Goal: Task Accomplishment & Management: Understand process/instructions

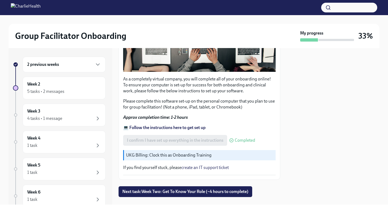
scroll to position [153, 0]
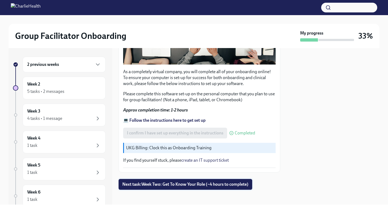
click at [230, 182] on span "Next task : Week Two: Get To Know Your Role (~4 hours to complete)" at bounding box center [185, 183] width 126 height 5
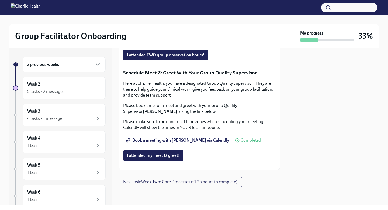
scroll to position [544, 0]
click at [221, 182] on span "Next task : Week Two: Core Processes (~1.25 hours to complete)" at bounding box center [180, 181] width 114 height 5
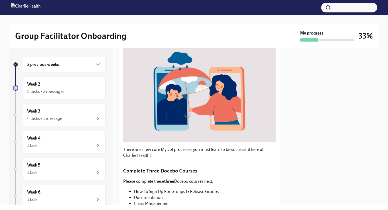
scroll to position [178, 0]
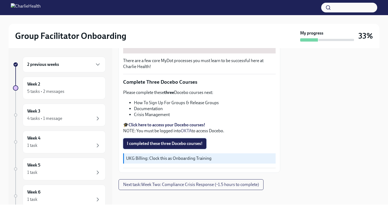
click at [161, 141] on span "I completed these three Docebo courses!" at bounding box center [165, 143] width 76 height 5
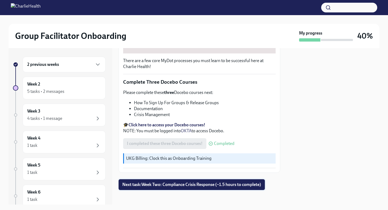
click at [183, 183] on span "Next task : Week Two: Compliance Crisis Response (~1.5 hours to complete)" at bounding box center [191, 184] width 139 height 5
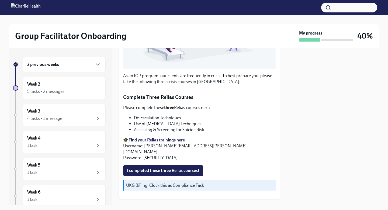
scroll to position [157, 0]
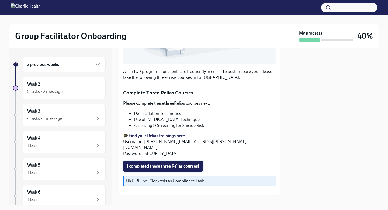
click at [168, 163] on span "I completed these three Relias courses!" at bounding box center [163, 165] width 73 height 5
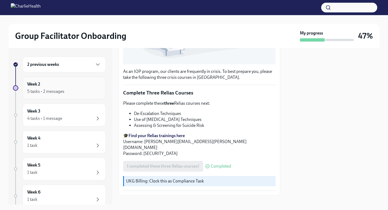
click at [39, 91] on div "5 tasks • 2 messages" at bounding box center [45, 91] width 37 height 6
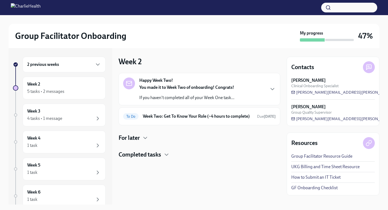
click at [132, 140] on h4 "For later" at bounding box center [129, 138] width 21 height 8
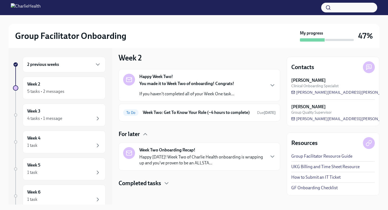
scroll to position [9, 0]
click at [150, 83] on div "You made it to Week Two of onboarding! Congrats! If you haven't completed all o…" at bounding box center [186, 89] width 95 height 16
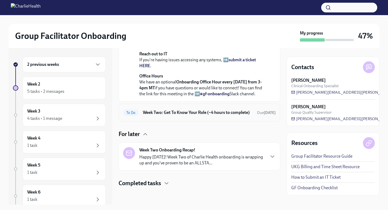
scroll to position [193, 0]
click at [171, 115] on h6 "Week Two: Get To Know Your Role (~4 hours to complete)" at bounding box center [198, 112] width 110 height 6
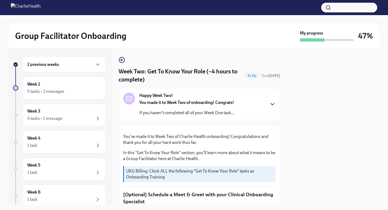
click at [269, 105] on icon "button" at bounding box center [272, 104] width 6 height 6
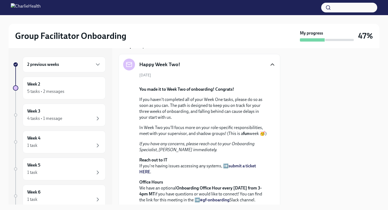
scroll to position [34, 0]
click at [271, 65] on icon "button" at bounding box center [272, 64] width 3 height 2
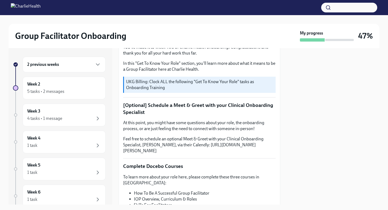
scroll to position [0, 0]
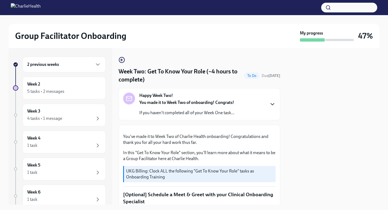
click at [123, 57] on link at bounding box center [122, 60] width 6 height 6
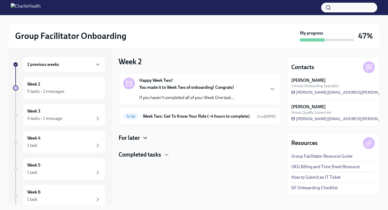
click at [145, 141] on icon "button" at bounding box center [145, 138] width 6 height 6
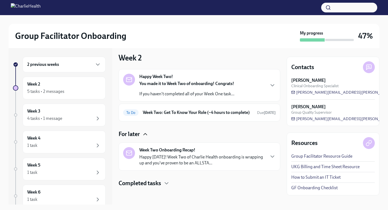
scroll to position [9, 0]
click at [271, 157] on icon "button" at bounding box center [272, 156] width 6 height 6
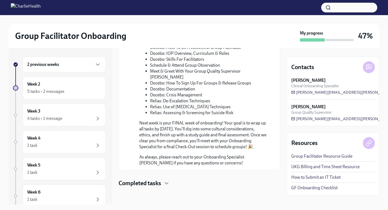
scroll to position [117, 0]
